Goal: Transaction & Acquisition: Purchase product/service

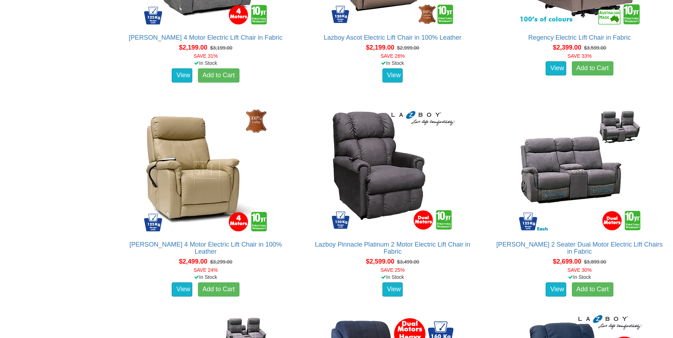
scroll to position [1383, 0]
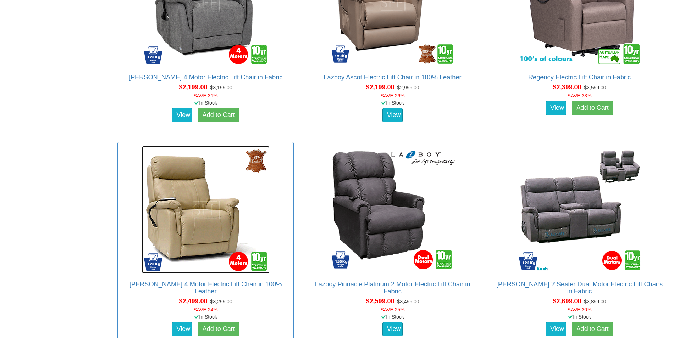
click at [185, 235] on img at bounding box center [206, 210] width 128 height 128
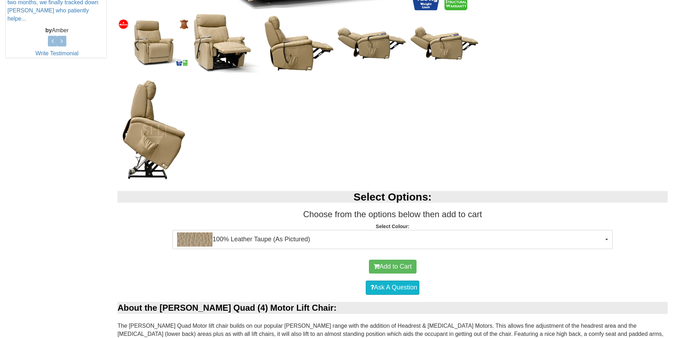
scroll to position [355, 0]
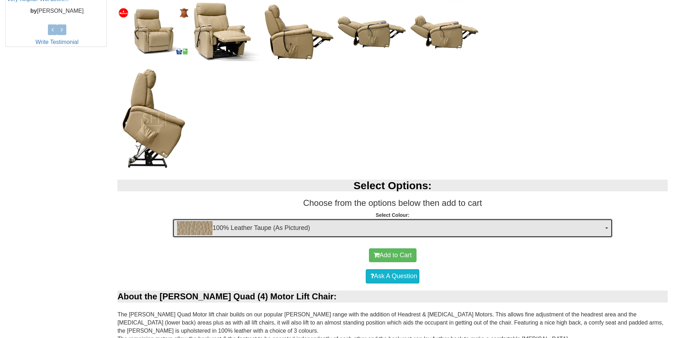
click at [607, 228] on span "button" at bounding box center [606, 228] width 3 height 1
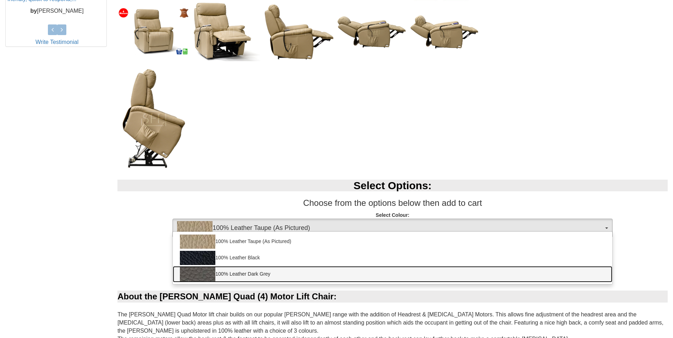
click at [268, 272] on link "100% Leather Dark Grey" at bounding box center [392, 274] width 439 height 16
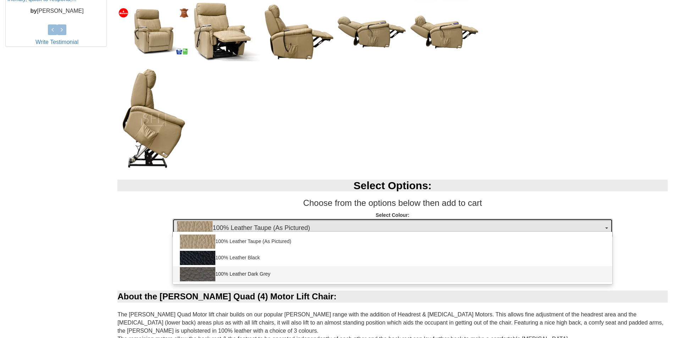
select select "1825"
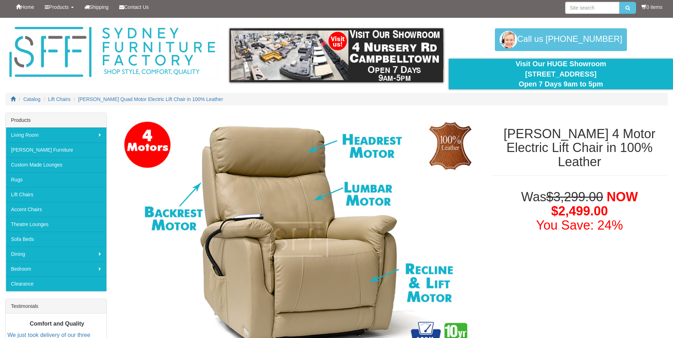
scroll to position [0, 0]
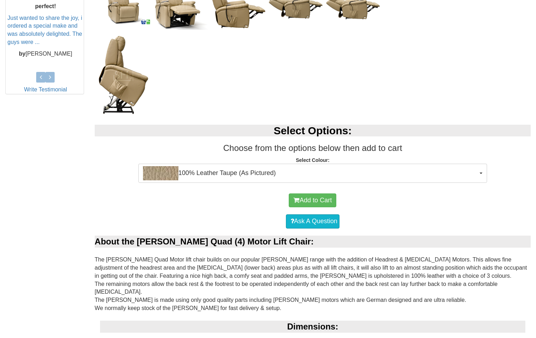
scroll to position [390, 0]
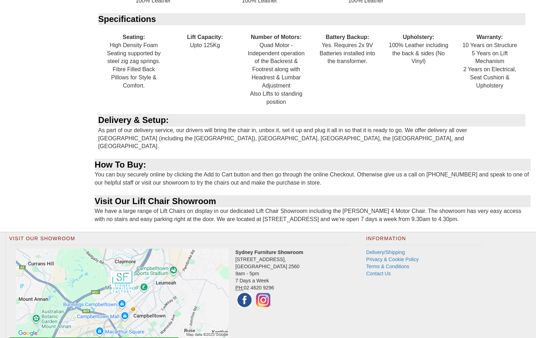
scroll to position [914, 0]
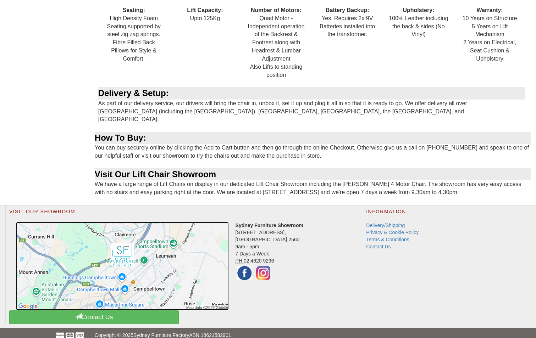
click at [128, 260] on img at bounding box center [122, 266] width 213 height 89
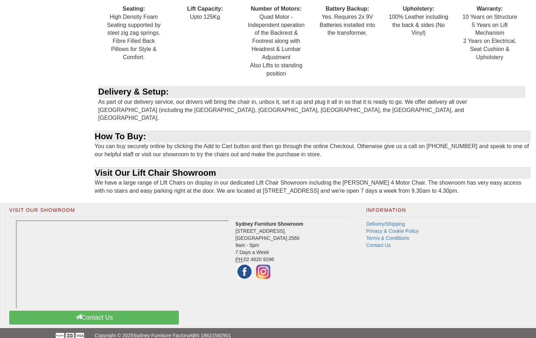
scroll to position [915, 0]
drag, startPoint x: 235, startPoint y: 221, endPoint x: 278, endPoint y: 232, distance: 44.2
click at [278, 232] on address "Sydney Furniture Showroom 4 Nursery Road, Campbelltown NSW 2560 9am - 5pm 7 Day…" at bounding box center [178, 250] width 339 height 60
drag, startPoint x: 278, startPoint y: 232, endPoint x: 254, endPoint y: 222, distance: 26.2
copy address "4 Nursery Road, Campbelltown NSW"
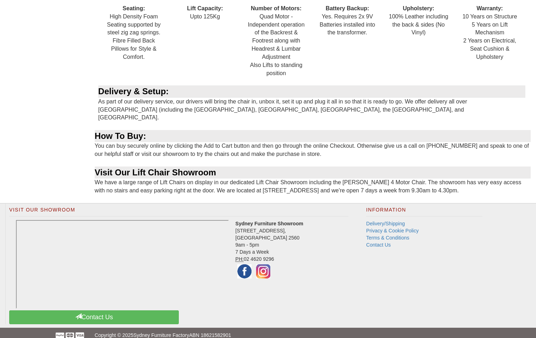
click at [311, 247] on address "Sydney Furniture Showroom 4 Nursery Road, Campbelltown NSW 2560 9am - 5pm 7 Day…" at bounding box center [178, 250] width 339 height 60
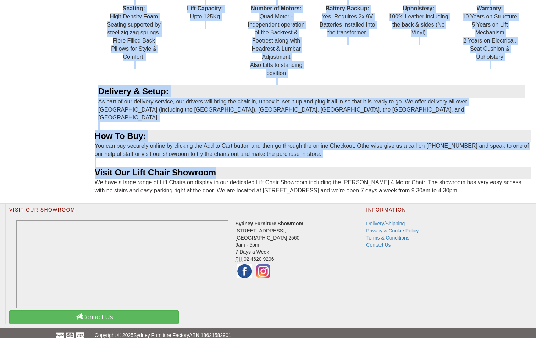
drag, startPoint x: 409, startPoint y: 101, endPoint x: 402, endPoint y: 168, distance: 67.7
drag, startPoint x: 402, startPoint y: 168, endPoint x: 398, endPoint y: 61, distance: 107.2
click at [398, 61] on div "Specifications Seating: High Density Foam Seating supported by steel zig zag sp…" at bounding box center [313, 34] width 436 height 101
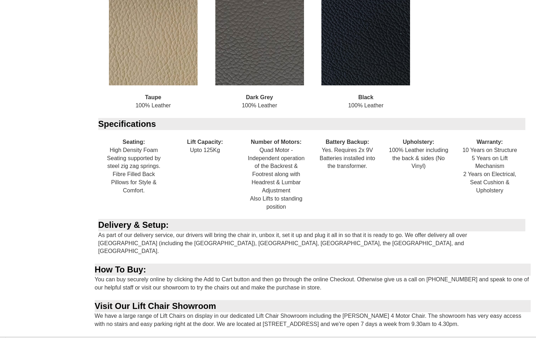
scroll to position [773, 0]
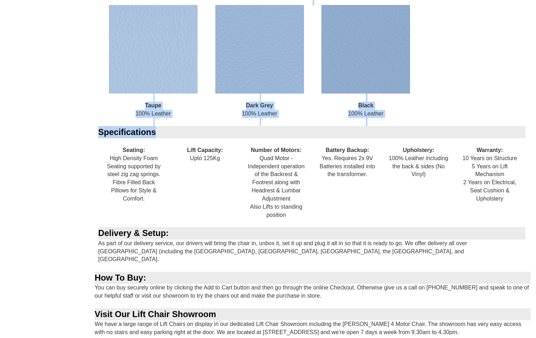
drag, startPoint x: 450, startPoint y: 69, endPoint x: 436, endPoint y: 134, distance: 66.4
click at [436, 134] on div "About the Dalton Quad (4) Motor Lift Chair: The Dalton Quad Motor lift chair bu…" at bounding box center [313, 65] width 436 height 559
drag, startPoint x: 436, startPoint y: 134, endPoint x: 461, endPoint y: 41, distance: 95.7
click at [461, 41] on div "Colours: 100% leather means that real, cow hide leather is used all over the ch…" at bounding box center [313, 47] width 436 height 157
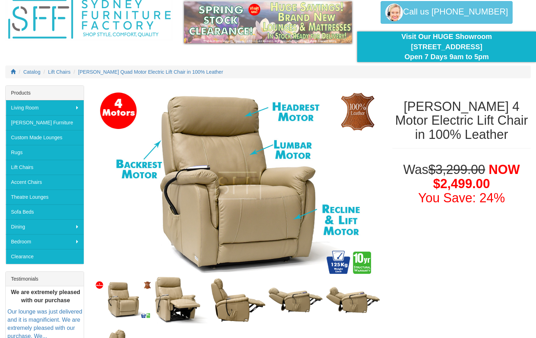
scroll to position [0, 0]
